Goal: Information Seeking & Learning: Learn about a topic

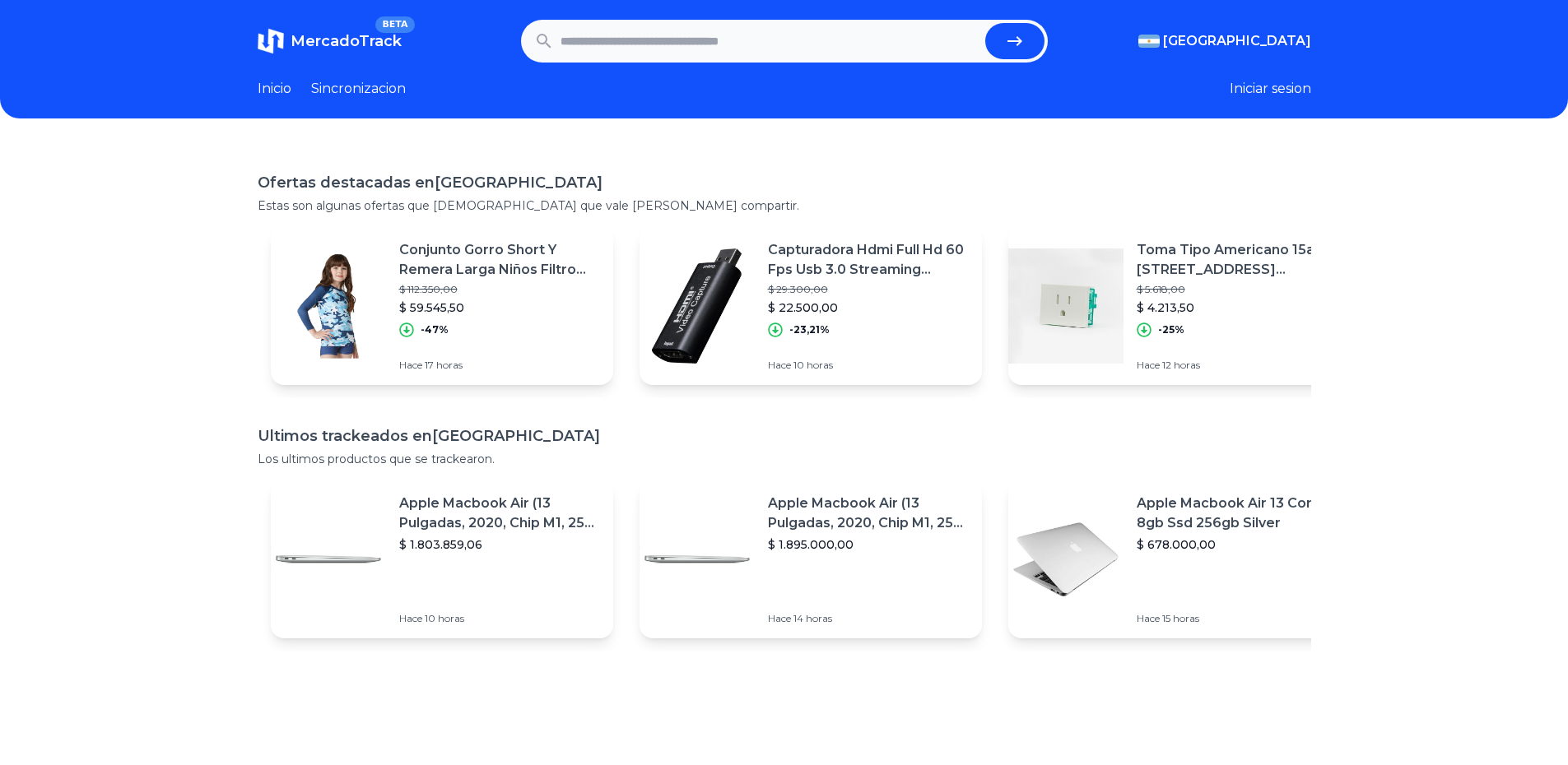
click at [641, 51] on input "text" at bounding box center [770, 41] width 418 height 36
paste input "**********"
click at [1021, 48] on icon "submit" at bounding box center [1014, 41] width 19 height 19
type input "**********"
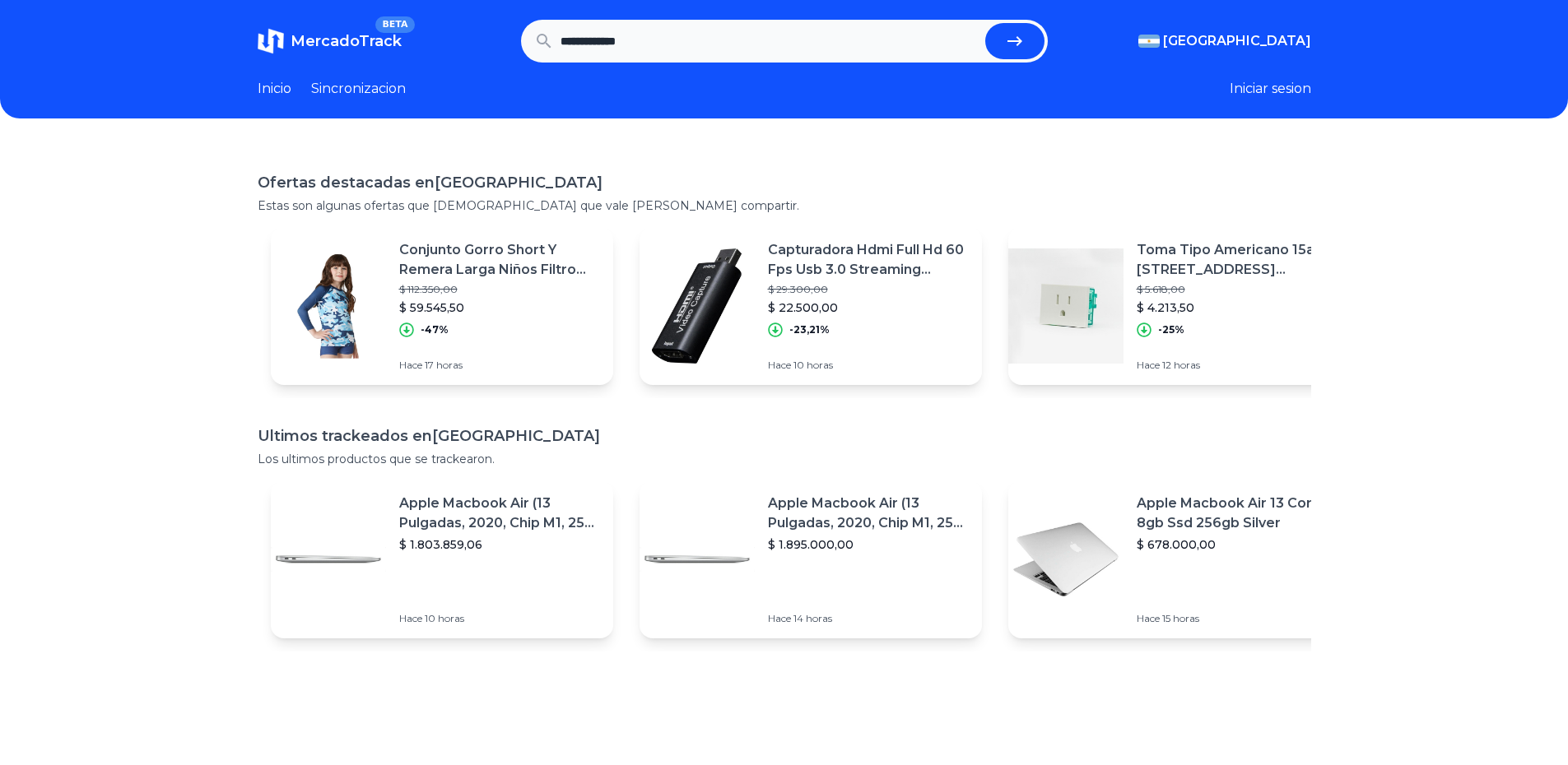
scroll to position [0, 0]
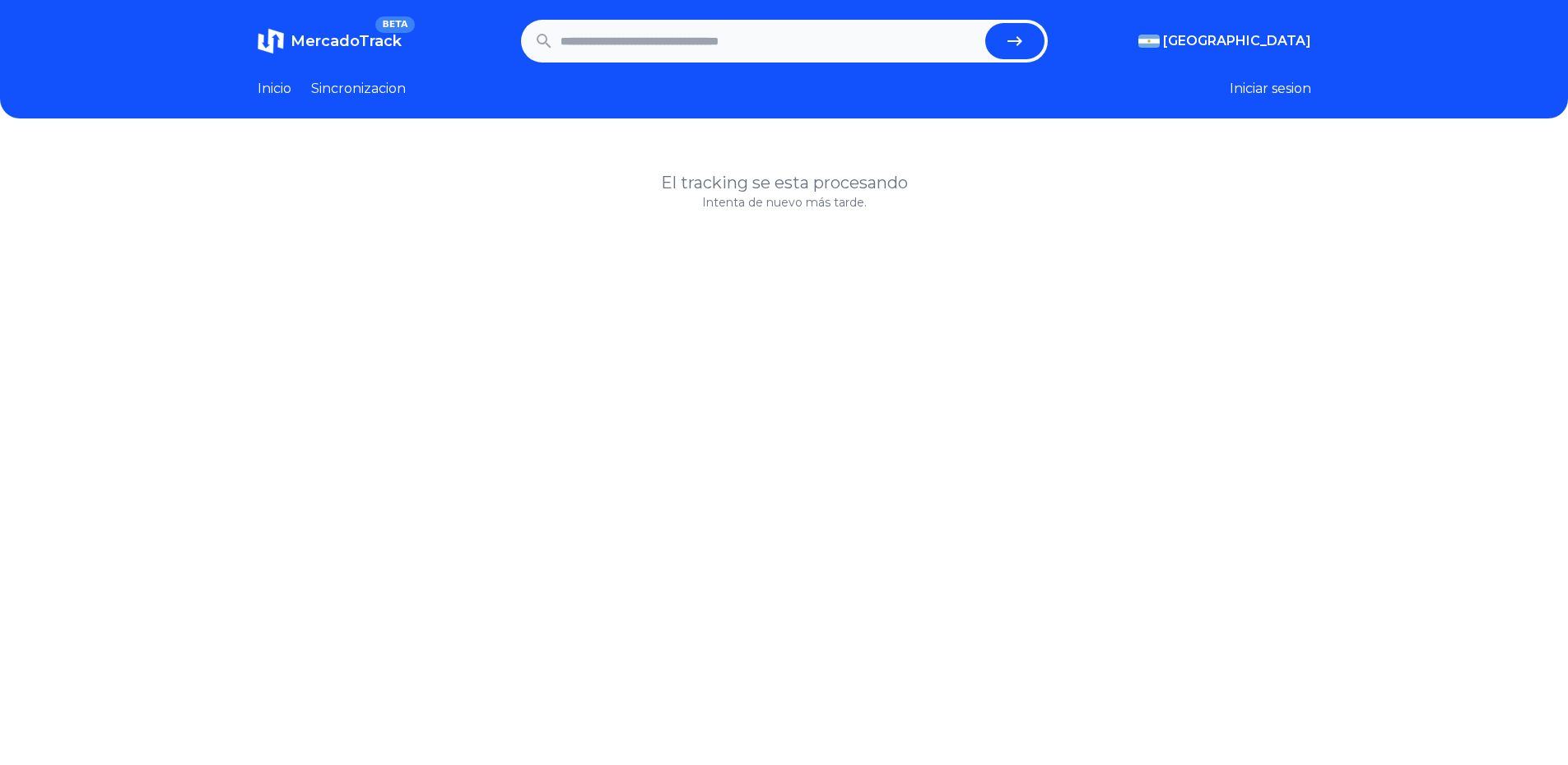
click at [741, 203] on p "Intenta de nuevo más tarde." at bounding box center [784, 202] width 1053 height 17
click at [856, 41] on input "text" at bounding box center [770, 41] width 418 height 36
type input "**********"
click at [985, 23] on button "submit" at bounding box center [1014, 41] width 59 height 36
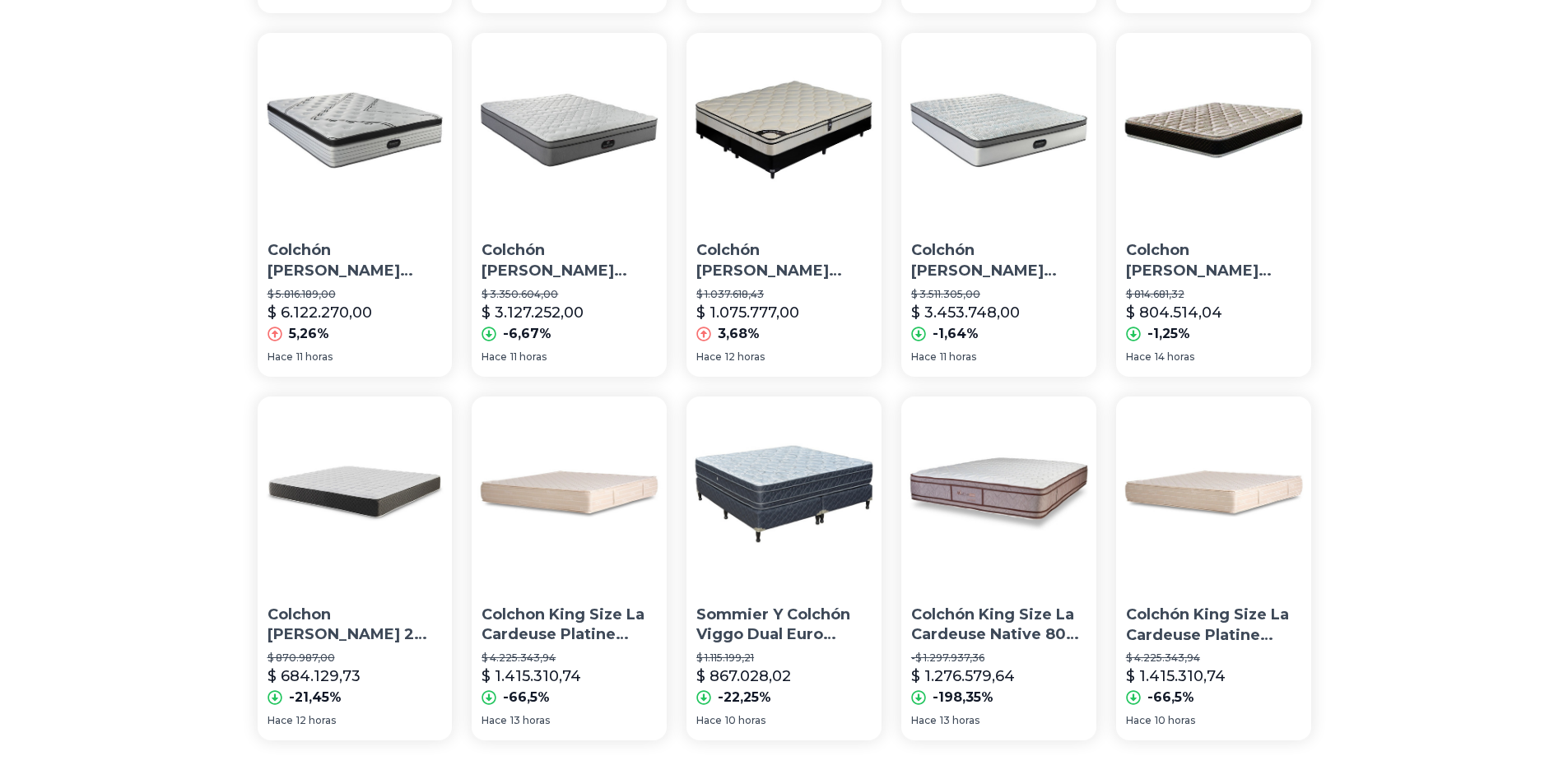
scroll to position [987, 0]
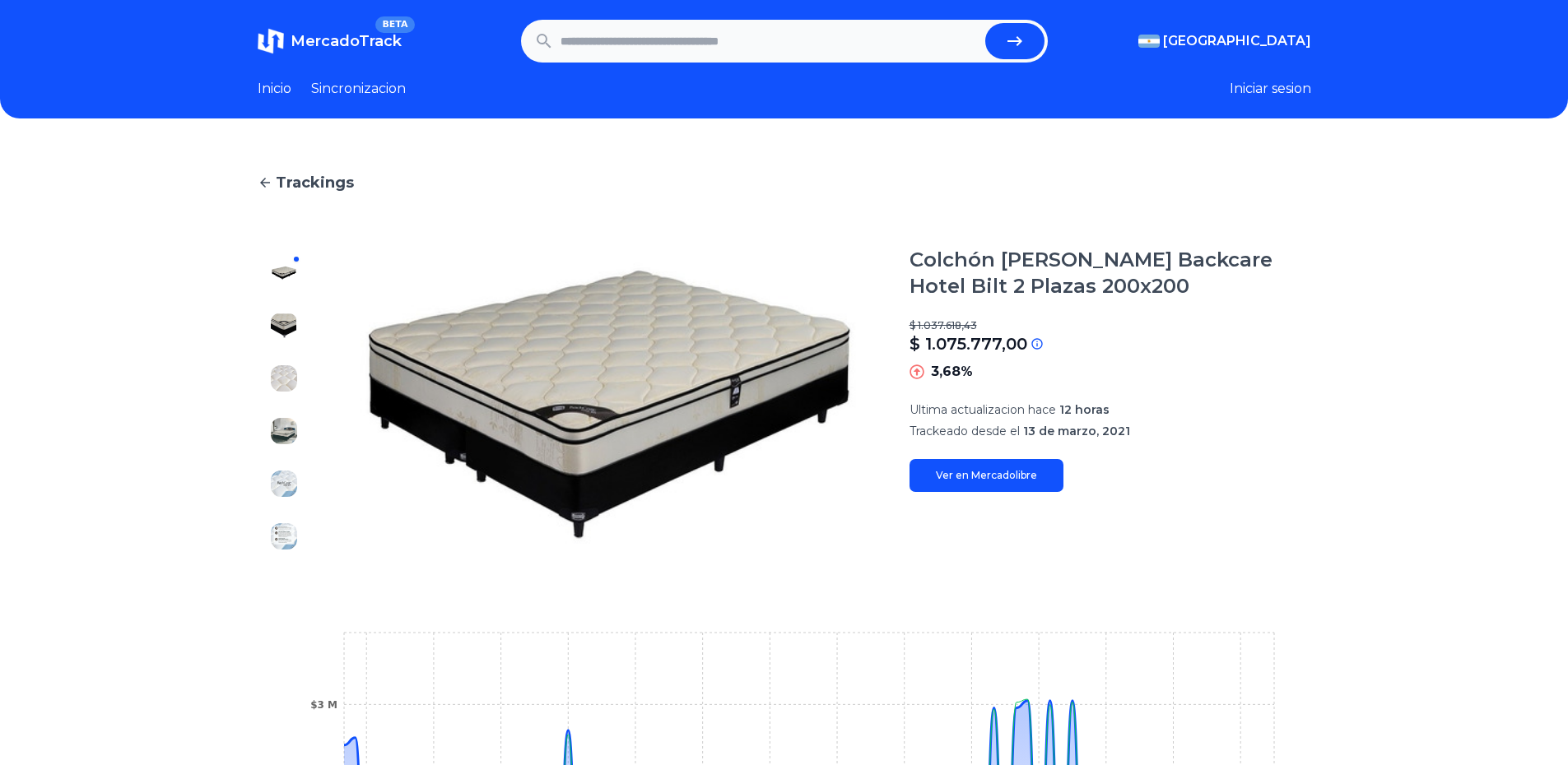
click at [587, 431] on img at bounding box center [609, 405] width 533 height 316
click at [297, 319] on img at bounding box center [284, 326] width 27 height 27
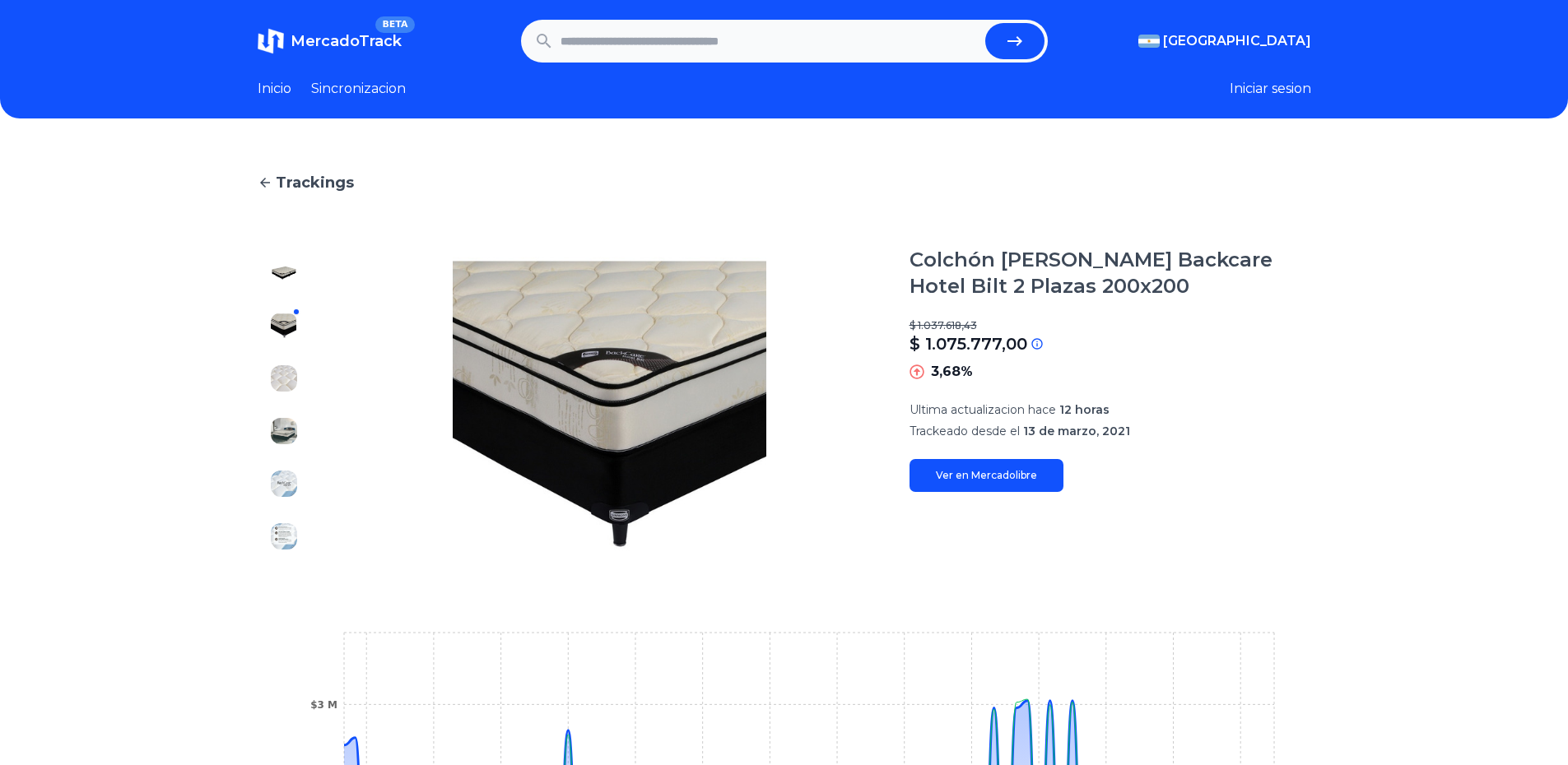
click at [281, 365] on button at bounding box center [284, 378] width 27 height 27
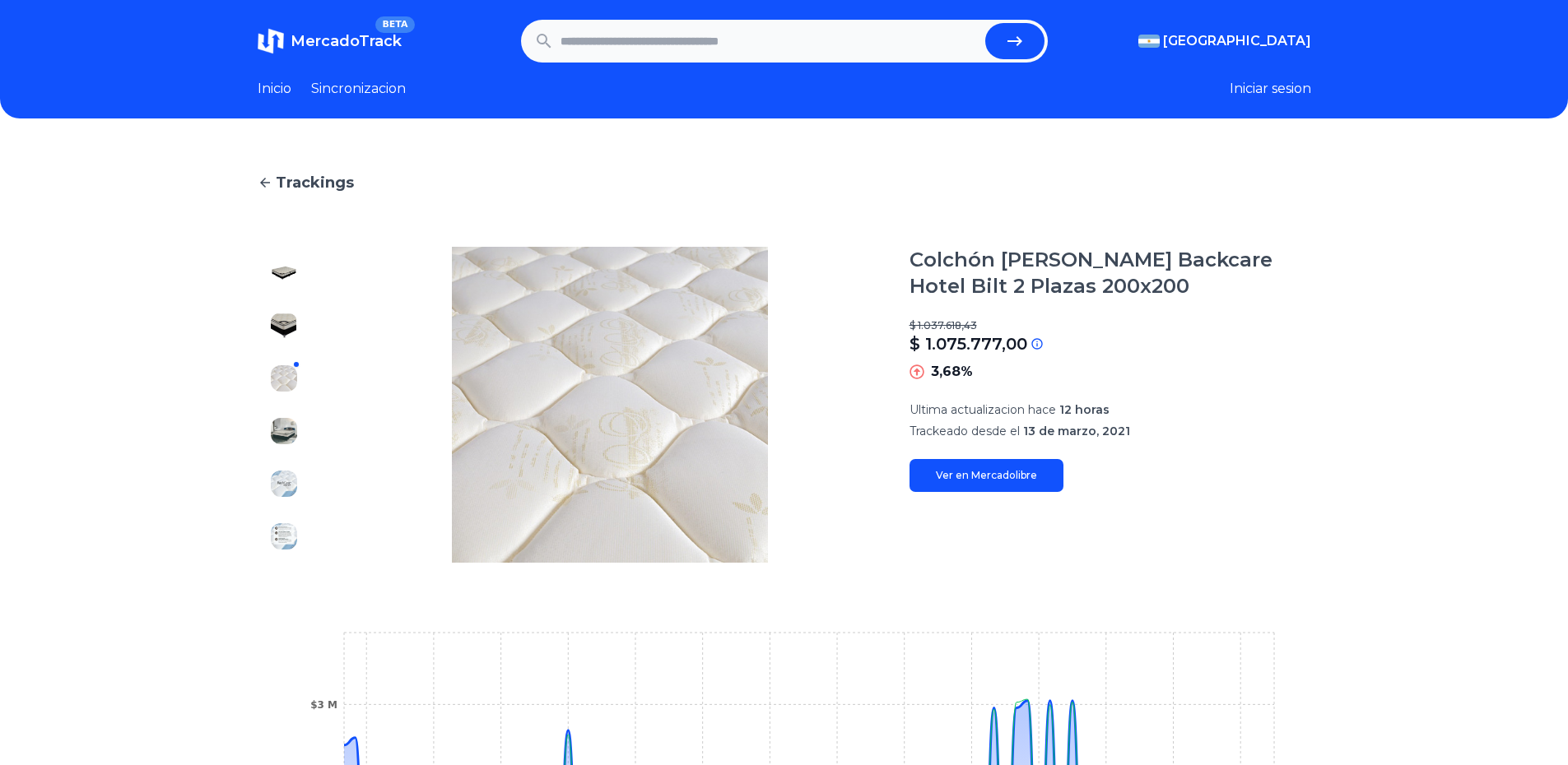
click at [275, 422] on div at bounding box center [283, 405] width 52 height 316
click at [261, 446] on div "Trackings Colchón Sommier Simmons Backcare Hotel Bilt 2 Plazas 200x200 $ 1.037.…" at bounding box center [784, 601] width 1568 height 913
click at [291, 444] on div at bounding box center [283, 405] width 52 height 316
click at [291, 436] on img at bounding box center [284, 431] width 27 height 27
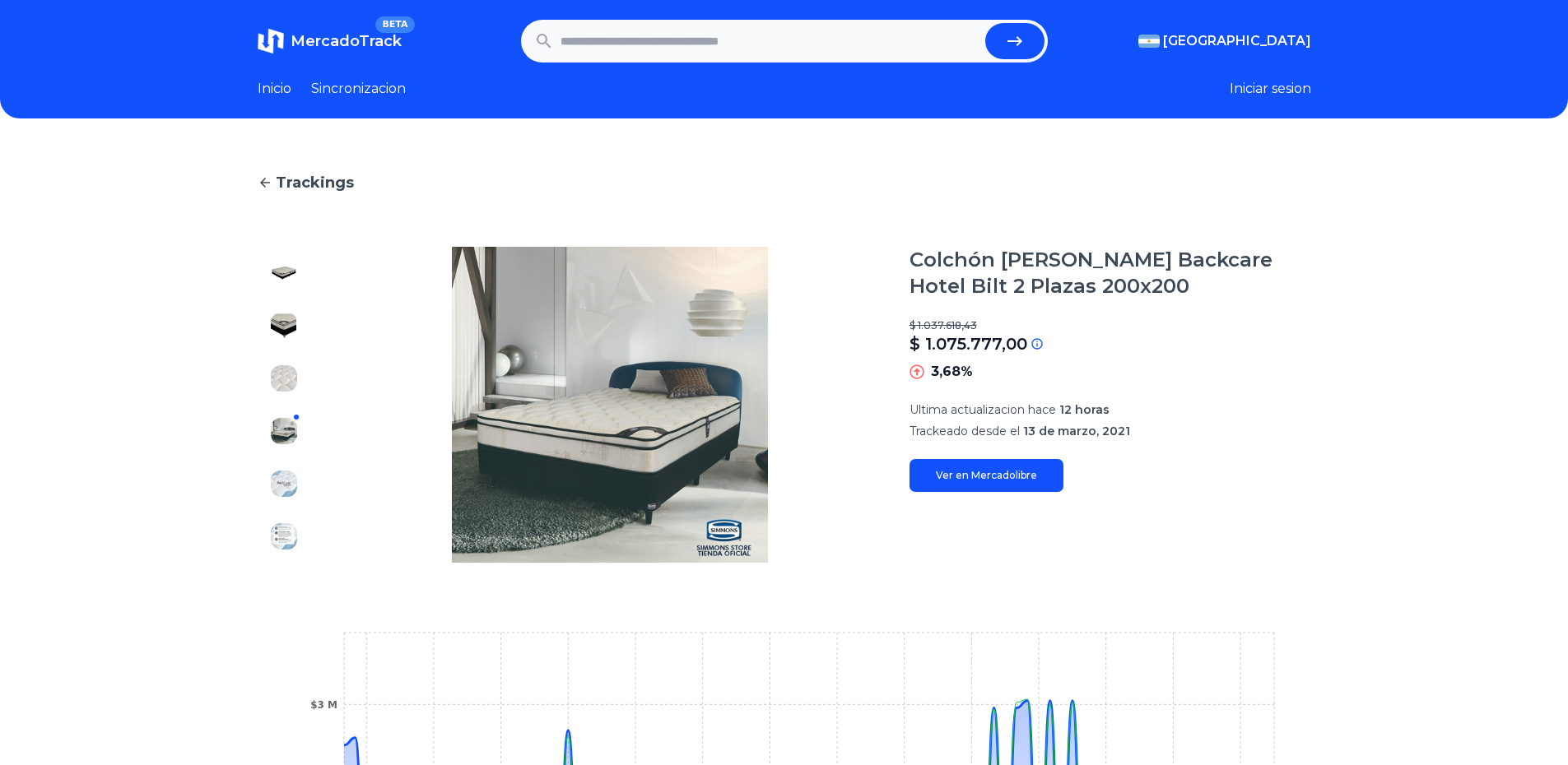
click at [288, 485] on img at bounding box center [284, 483] width 27 height 27
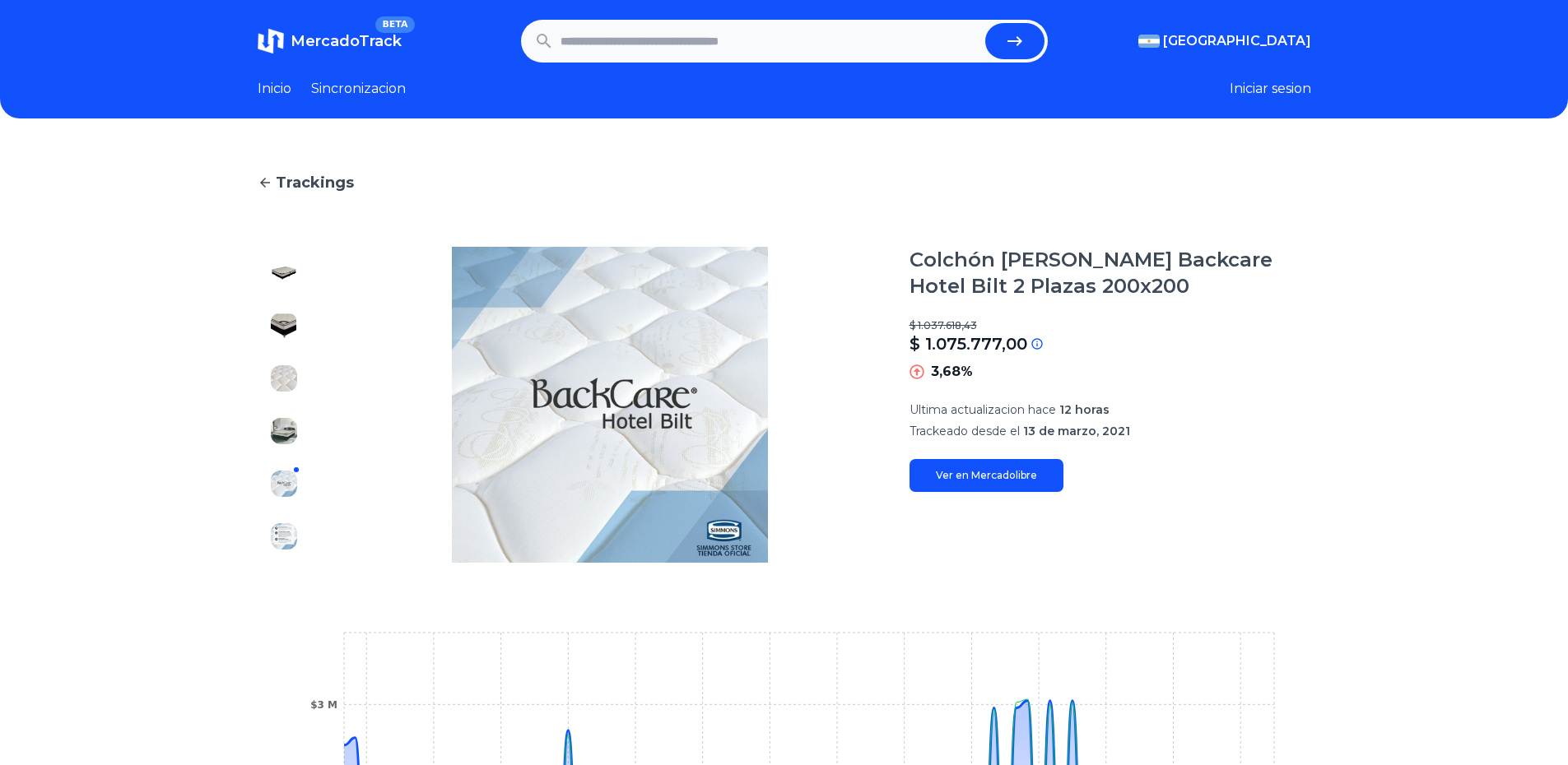
click at [1013, 488] on link "Ver en Mercadolibre" at bounding box center [987, 475] width 154 height 33
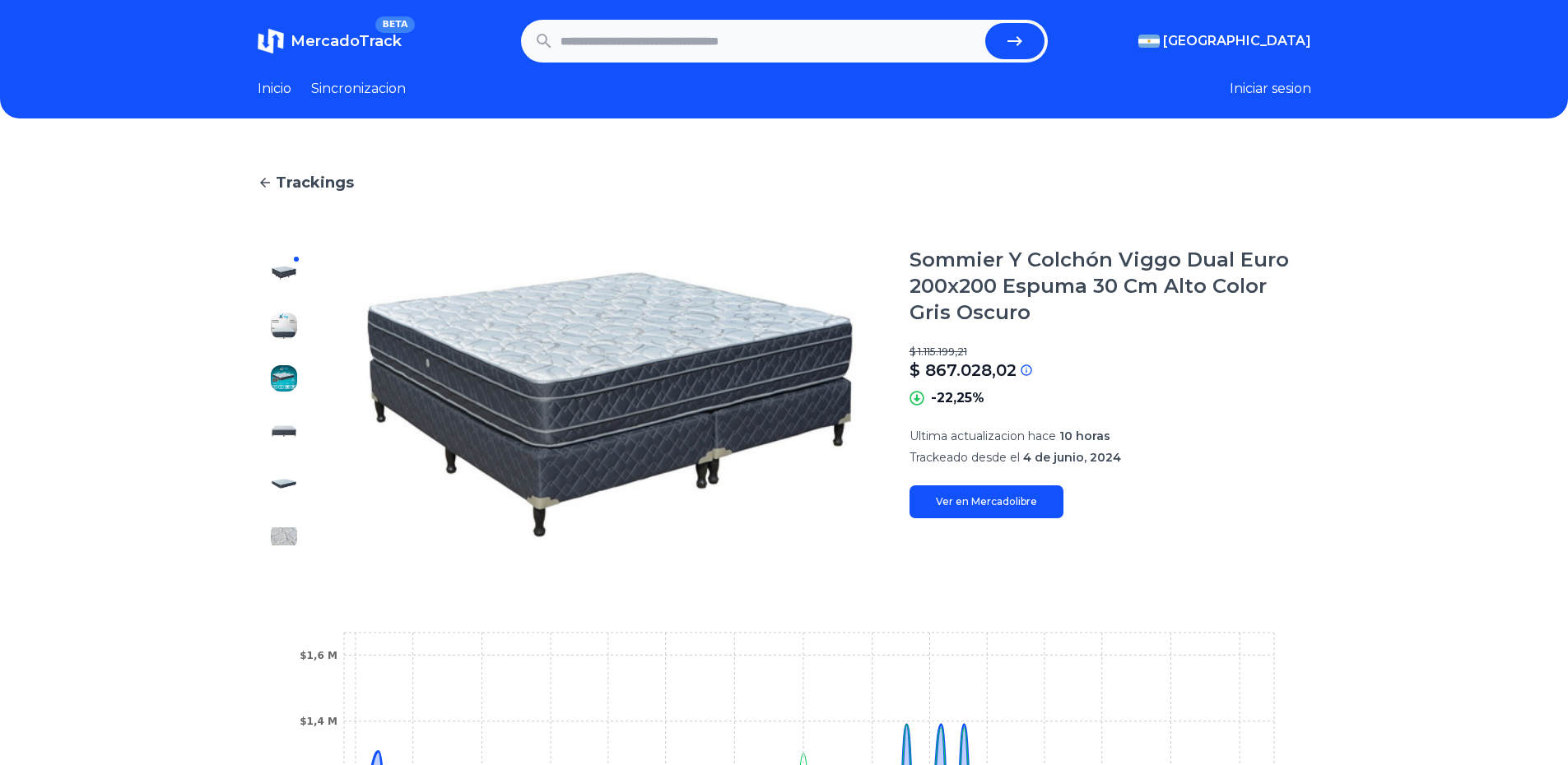
click at [1023, 508] on link "Ver en Mercadolibre" at bounding box center [987, 501] width 154 height 33
